Goal: Task Accomplishment & Management: Manage account settings

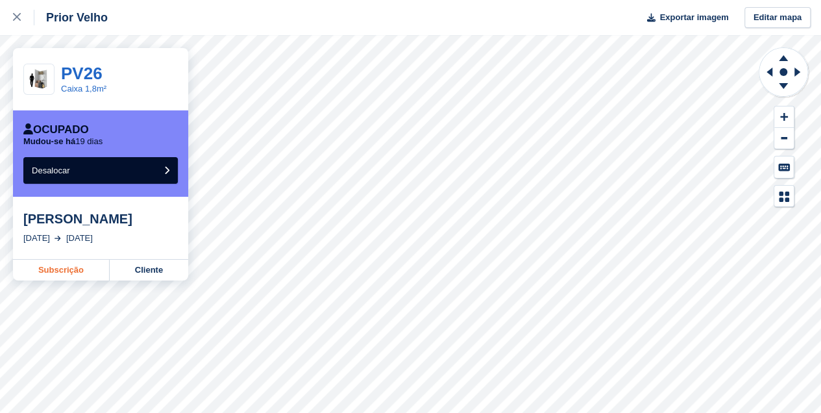
click at [64, 271] on link "Subscrição" at bounding box center [61, 270] width 97 height 21
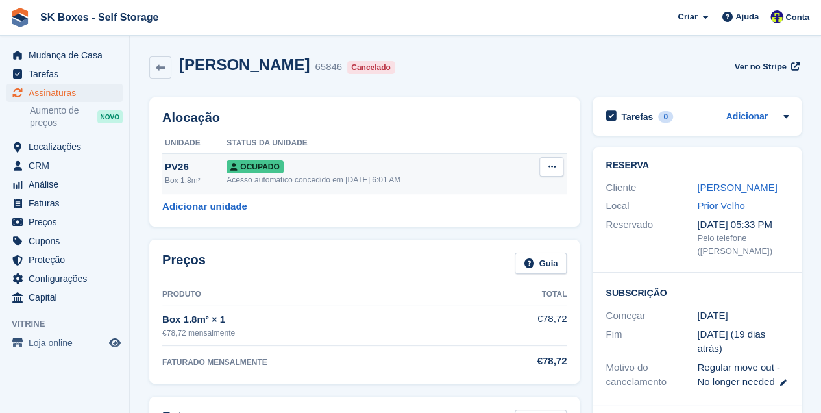
click at [549, 165] on icon at bounding box center [551, 166] width 7 height 8
click at [471, 237] on p "Desalocar" at bounding box center [501, 236] width 113 height 17
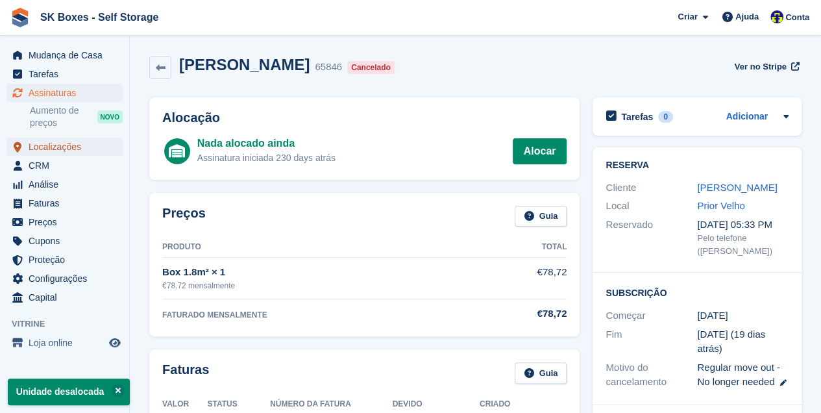
click at [49, 149] on span "Localizações" at bounding box center [68, 147] width 78 height 18
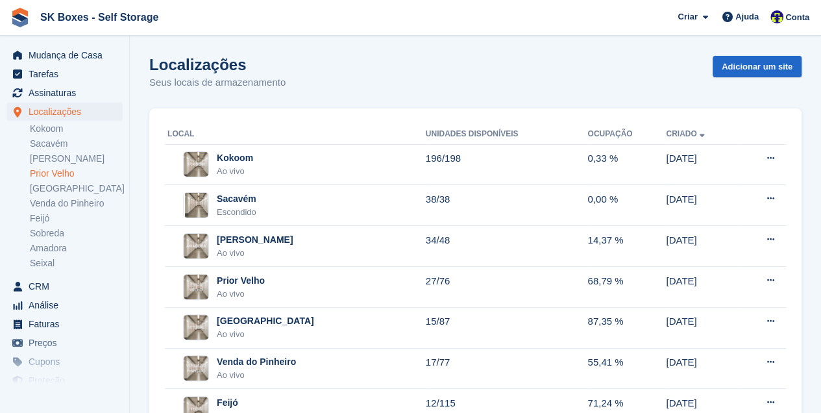
click at [42, 171] on link "Prior Velho" at bounding box center [76, 173] width 93 height 12
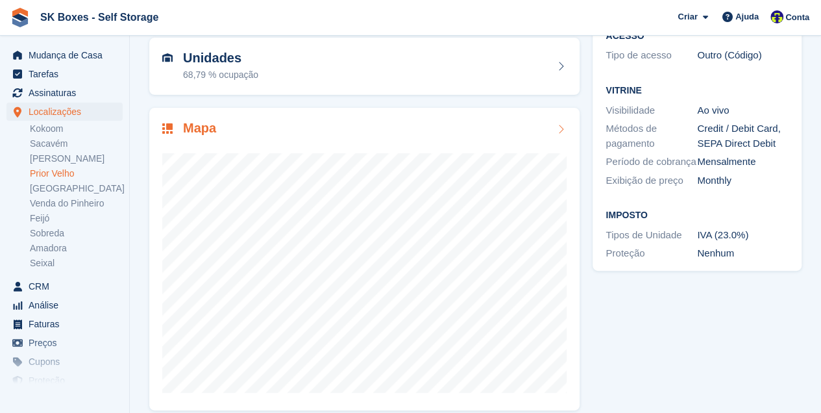
scroll to position [130, 0]
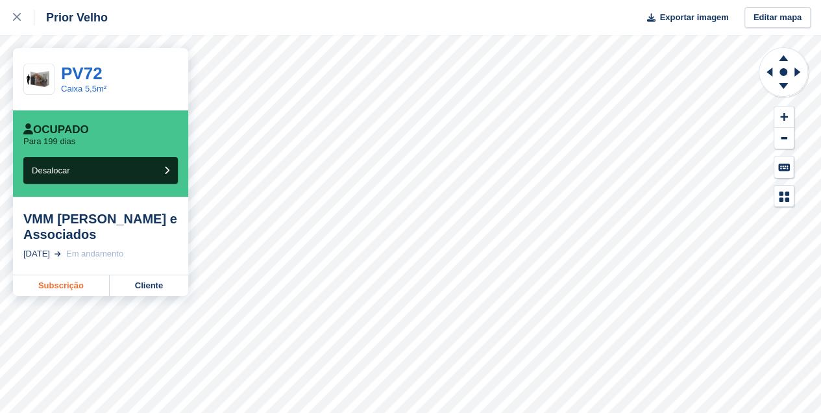
click at [65, 286] on link "Subscrição" at bounding box center [61, 285] width 97 height 21
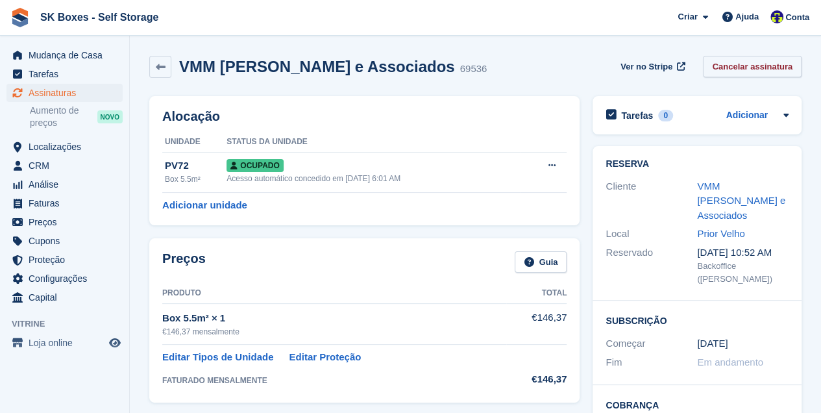
click at [757, 64] on link "Cancelar assinatura" at bounding box center [752, 66] width 99 height 21
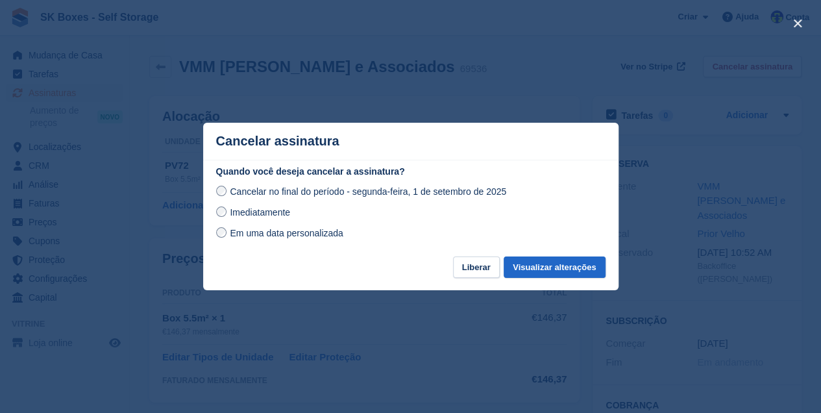
drag, startPoint x: 256, startPoint y: 215, endPoint x: 349, endPoint y: 244, distance: 97.1
click at [256, 215] on span "Imediatamente" at bounding box center [260, 212] width 60 height 10
click at [530, 269] on button "Visualizar alterações" at bounding box center [554, 266] width 101 height 21
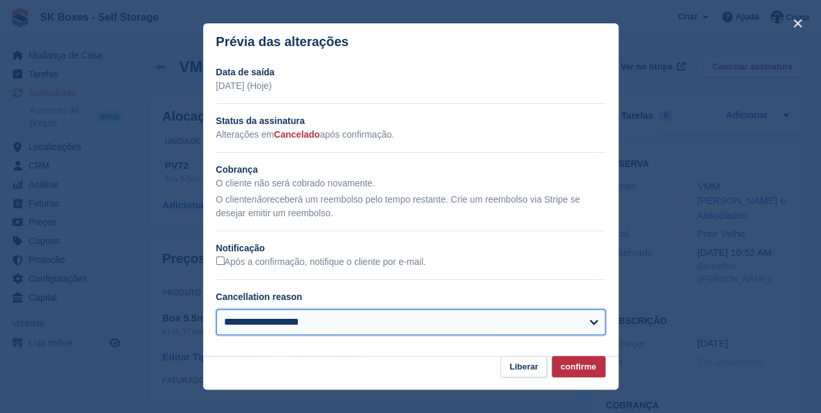
click at [258, 321] on select "**********" at bounding box center [410, 322] width 389 height 26
select select "*****"
click at [216, 310] on select "**********" at bounding box center [410, 322] width 389 height 26
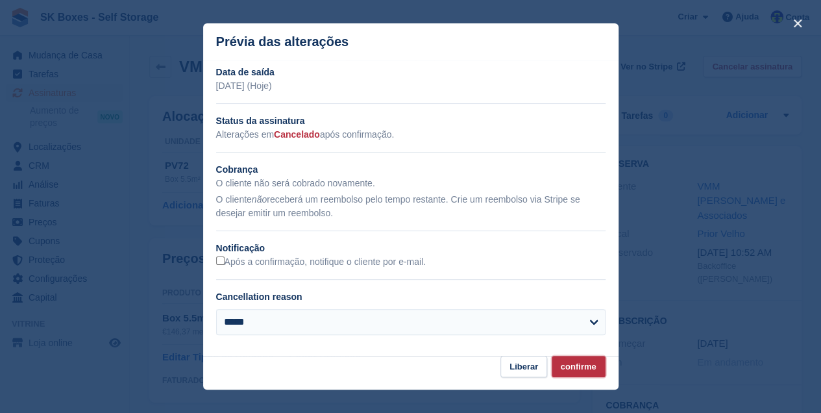
click at [574, 365] on button "confirme" at bounding box center [579, 366] width 54 height 21
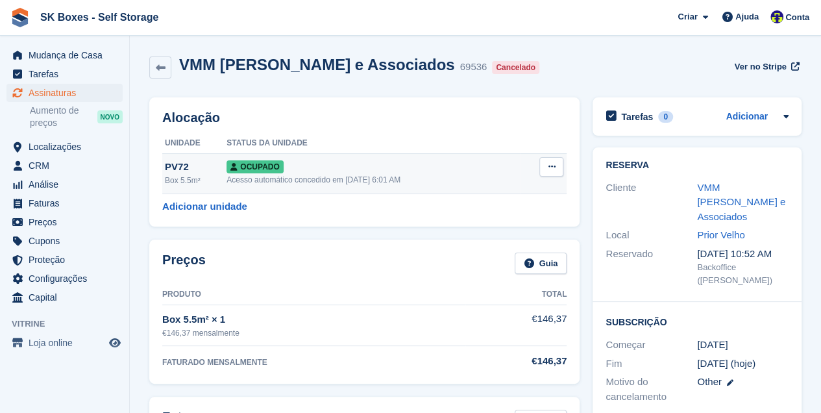
click at [226, 167] on span "Ocupado" at bounding box center [254, 166] width 56 height 13
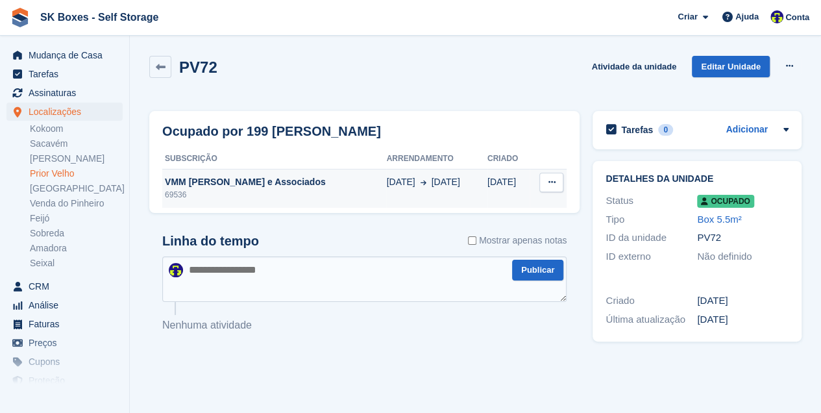
click at [558, 184] on button at bounding box center [551, 182] width 24 height 19
click at [487, 204] on p "Desalocar" at bounding box center [501, 207] width 113 height 17
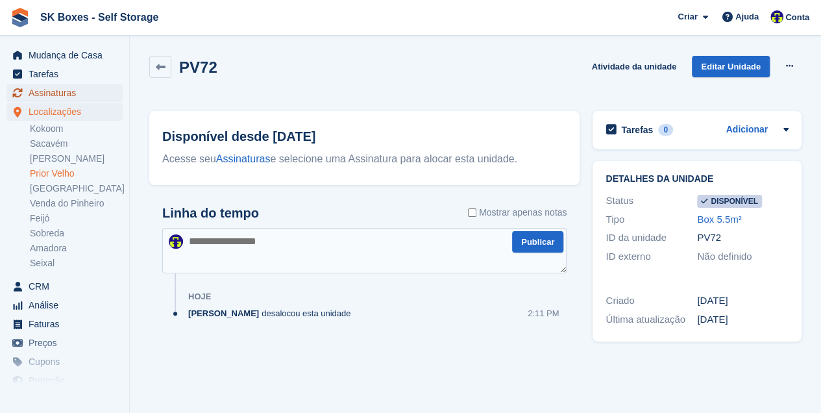
click at [53, 92] on span "Assinaturas" at bounding box center [68, 93] width 78 height 18
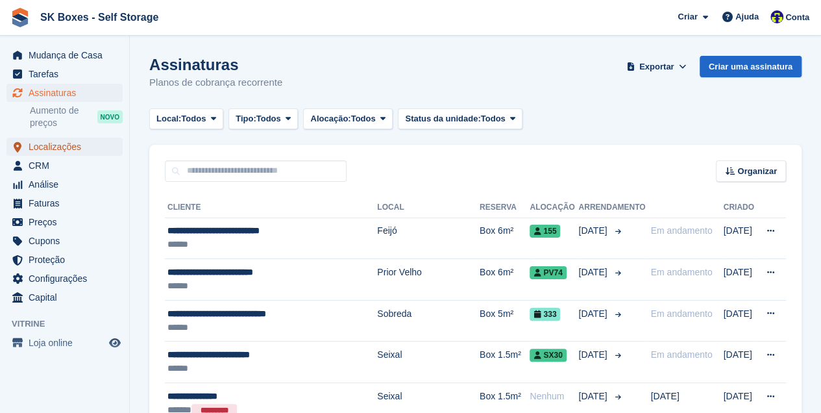
drag, startPoint x: 53, startPoint y: 147, endPoint x: 60, endPoint y: 154, distance: 10.1
click at [53, 147] on span "Localizações" at bounding box center [68, 147] width 78 height 18
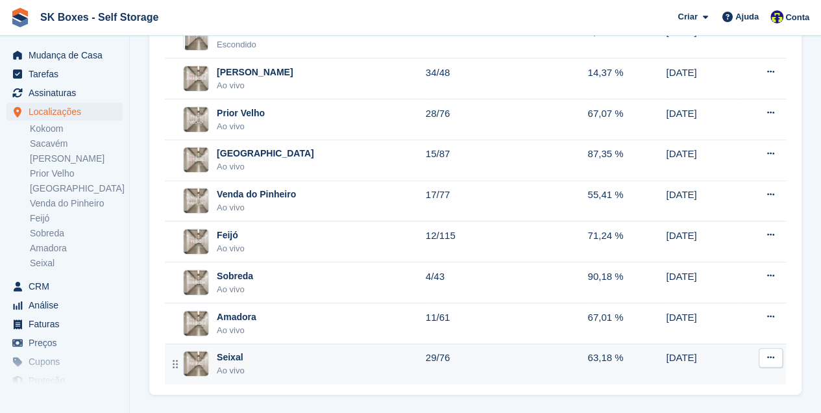
scroll to position [174, 0]
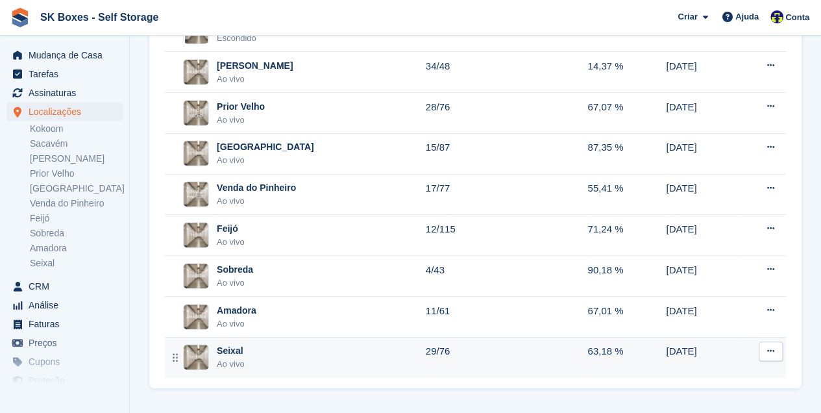
click at [238, 350] on div "Seixal" at bounding box center [231, 351] width 28 height 14
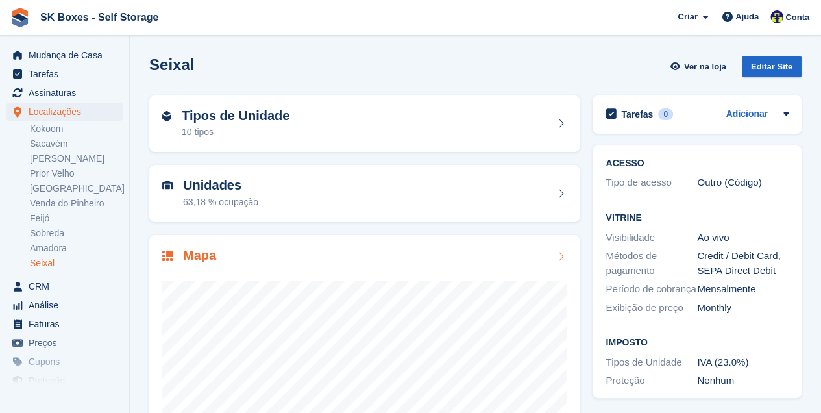
click at [348, 263] on div "Mapa" at bounding box center [364, 257] width 404 height 18
